Goal: Task Accomplishment & Management: Manage account settings

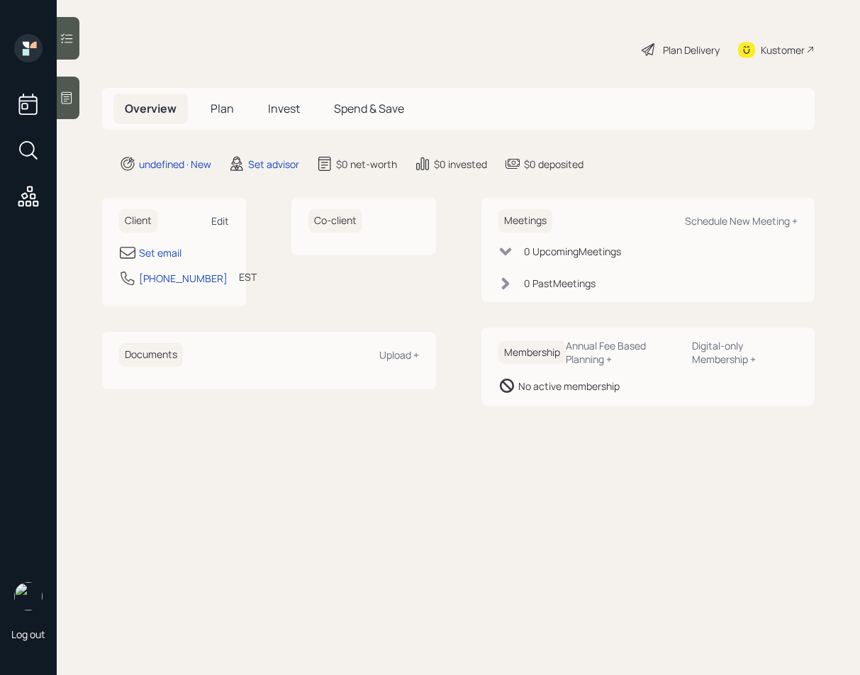
click at [218, 226] on div "Edit" at bounding box center [220, 220] width 18 height 13
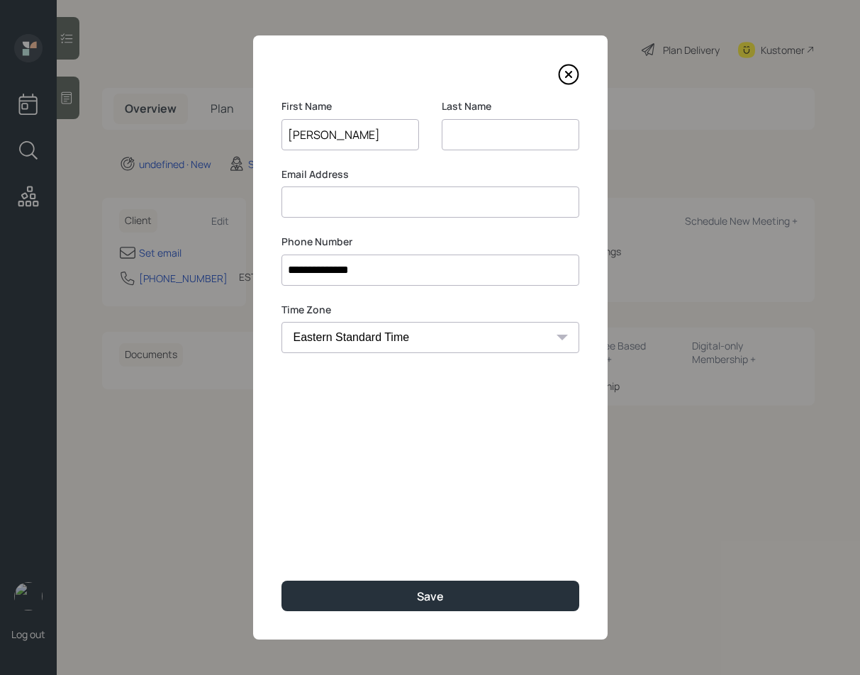
click at [340, 137] on input "[PERSON_NAME]" at bounding box center [351, 134] width 138 height 31
type input "[PERSON_NAME]"
click at [464, 141] on input at bounding box center [511, 134] width 138 height 31
paste input "[PERSON_NAME]"
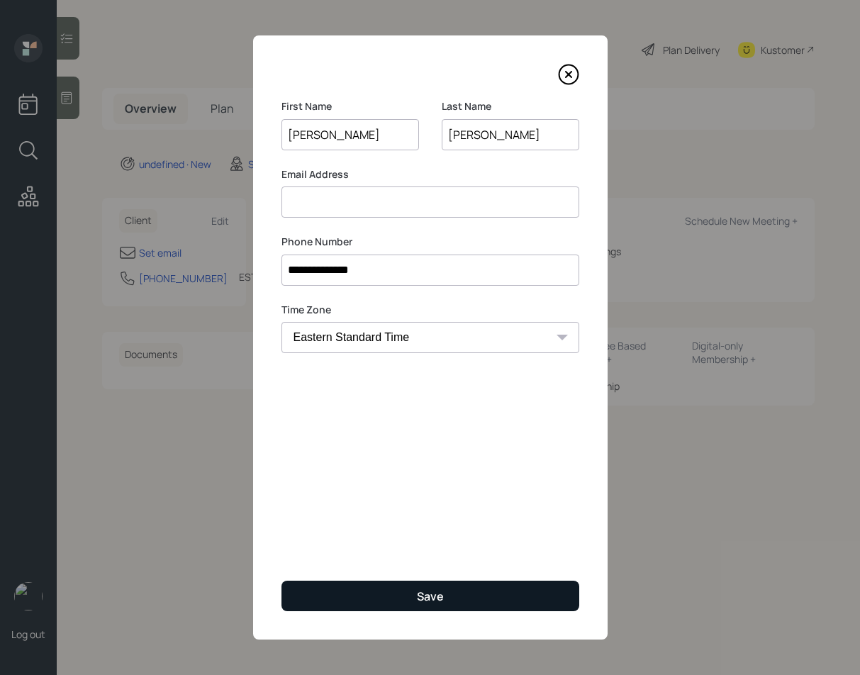
type input "[PERSON_NAME]"
click at [373, 596] on button "Save" at bounding box center [431, 596] width 298 height 30
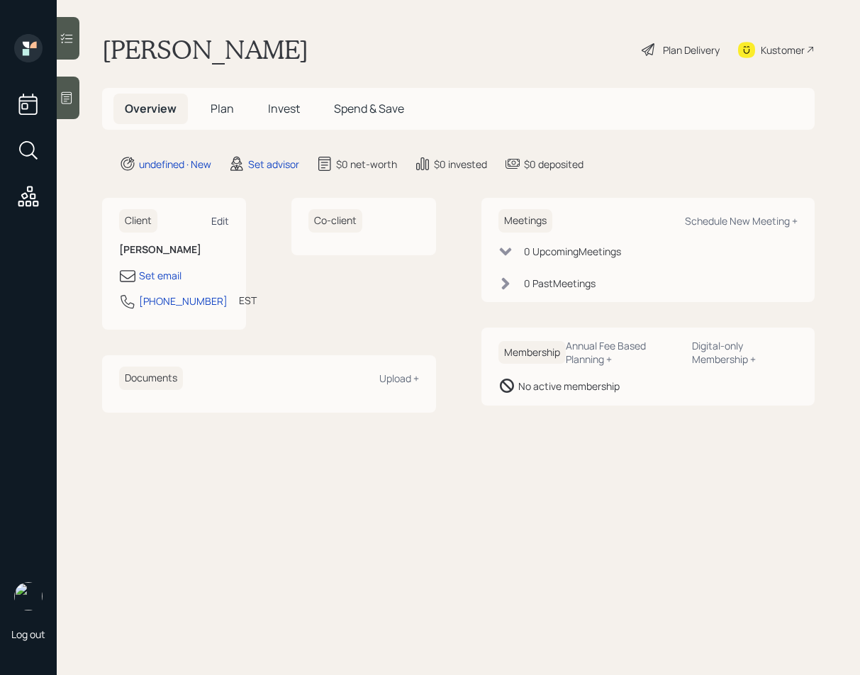
click at [221, 223] on div "Edit" at bounding box center [220, 220] width 18 height 13
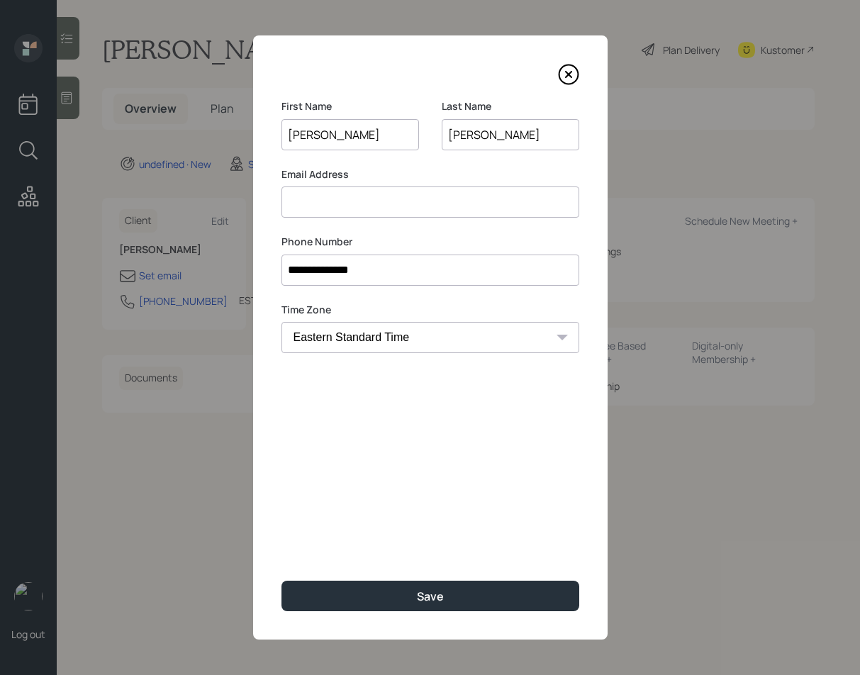
click at [336, 208] on input at bounding box center [431, 202] width 298 height 31
click at [374, 203] on input at bounding box center [431, 202] width 298 height 31
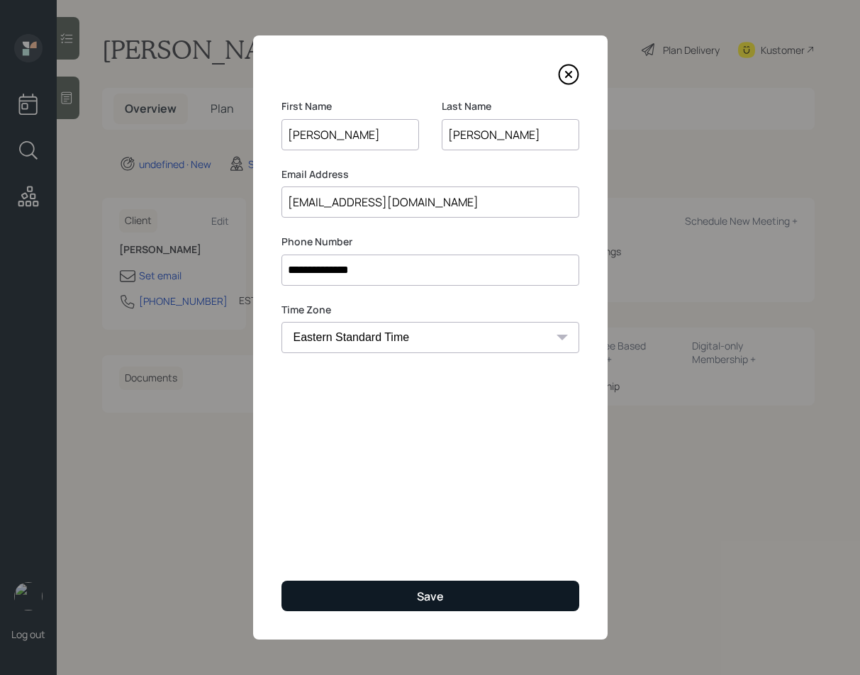
type input "[EMAIL_ADDRESS][DOMAIN_NAME]"
click at [396, 591] on button "Save" at bounding box center [431, 596] width 298 height 30
